Goal: Navigation & Orientation: Find specific page/section

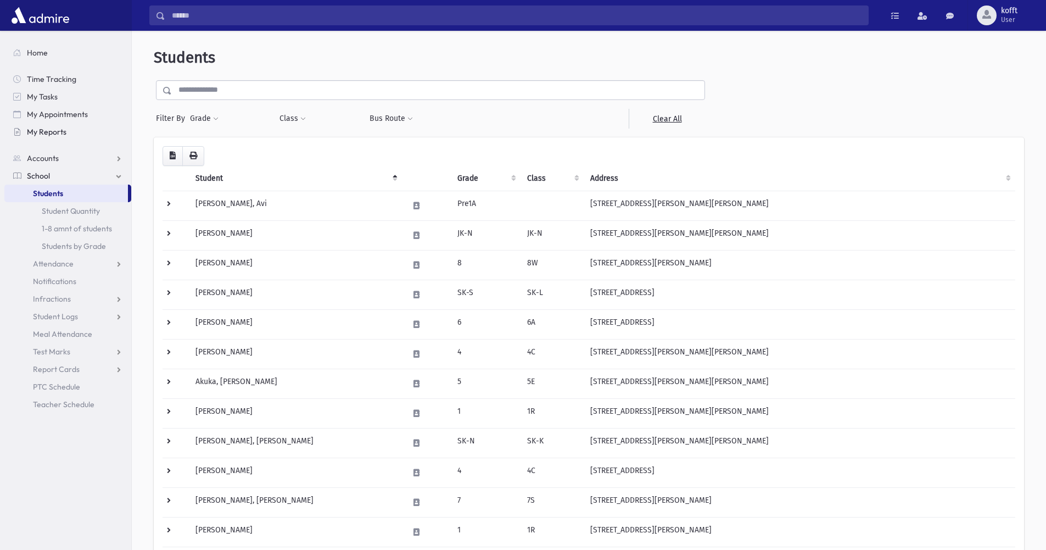
click at [42, 135] on span "My Reports" at bounding box center [47, 132] width 40 height 10
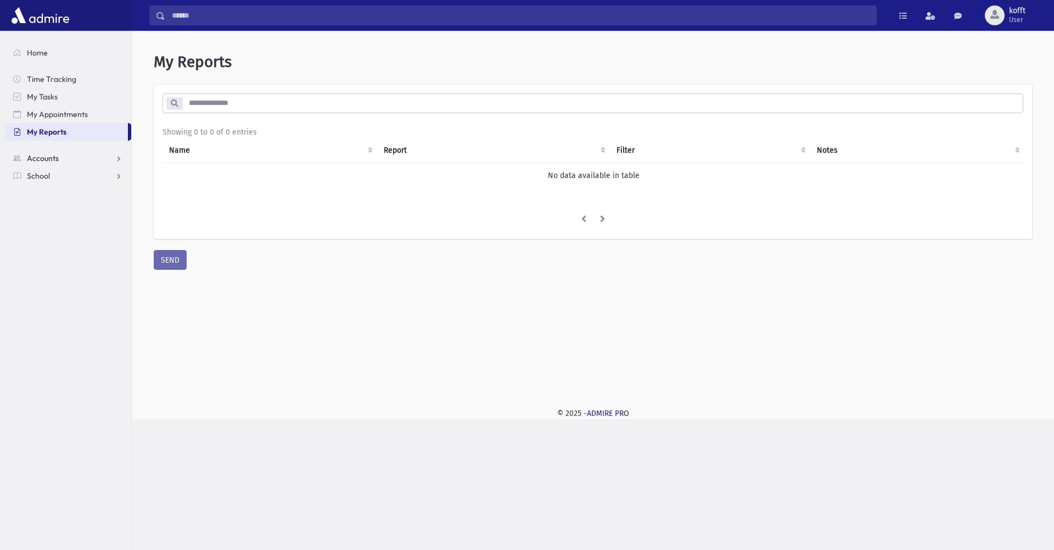
click at [53, 164] on link "Accounts" at bounding box center [67, 158] width 127 height 18
click at [57, 211] on link "School" at bounding box center [67, 211] width 127 height 18
click at [43, 81] on span "Time Tracking" at bounding box center [51, 79] width 49 height 10
